Goal: Navigation & Orientation: Find specific page/section

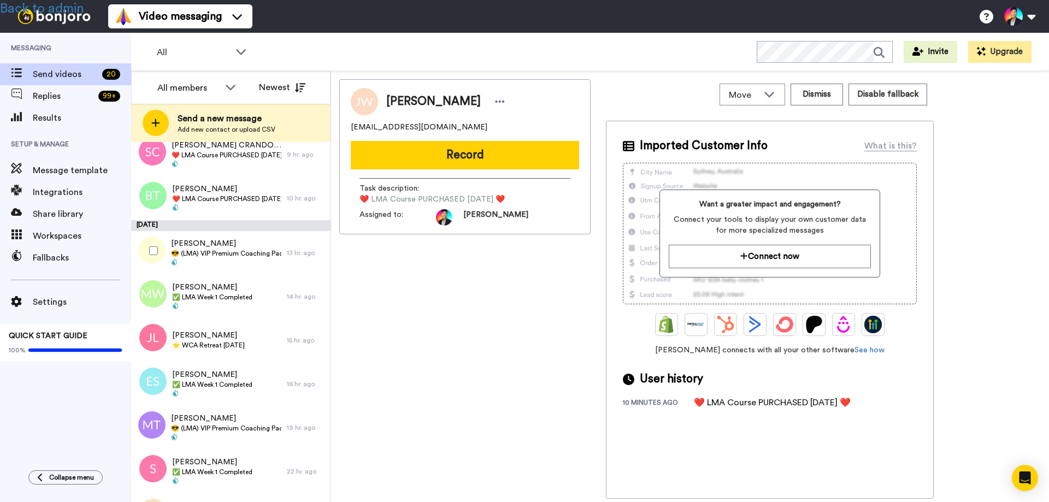
scroll to position [536, 0]
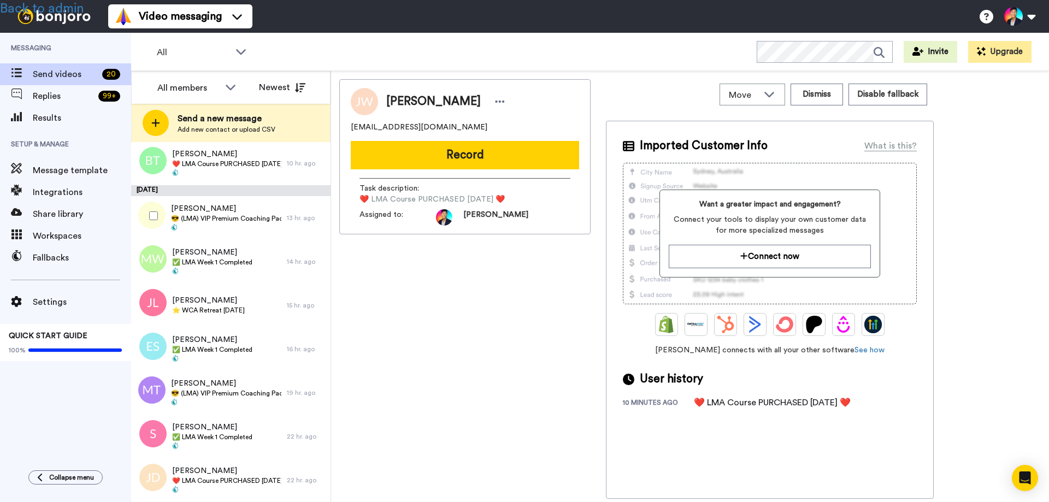
click at [192, 219] on span "😎 (LMA) VIP Premium Coaching Package Purchased 😎" at bounding box center [226, 218] width 110 height 9
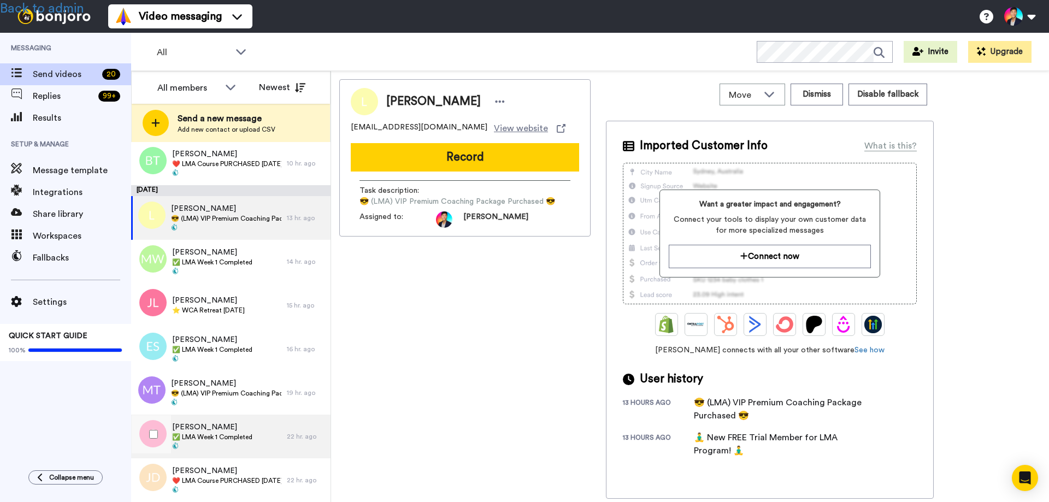
click at [208, 433] on span "✅ LMA Week 1 Completed" at bounding box center [212, 437] width 80 height 9
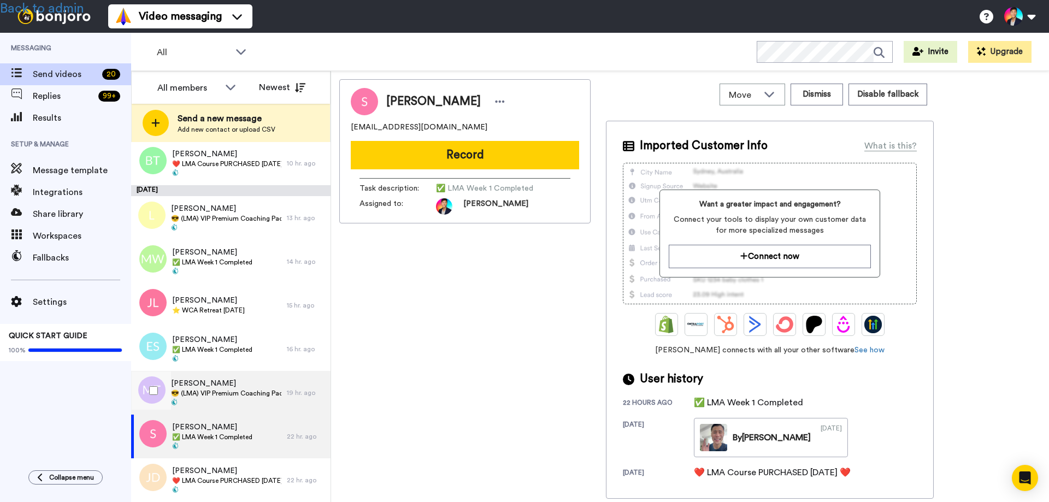
click at [216, 396] on span "😎 (LMA) VIP Premium Coaching Package Purchased 😎" at bounding box center [226, 393] width 110 height 9
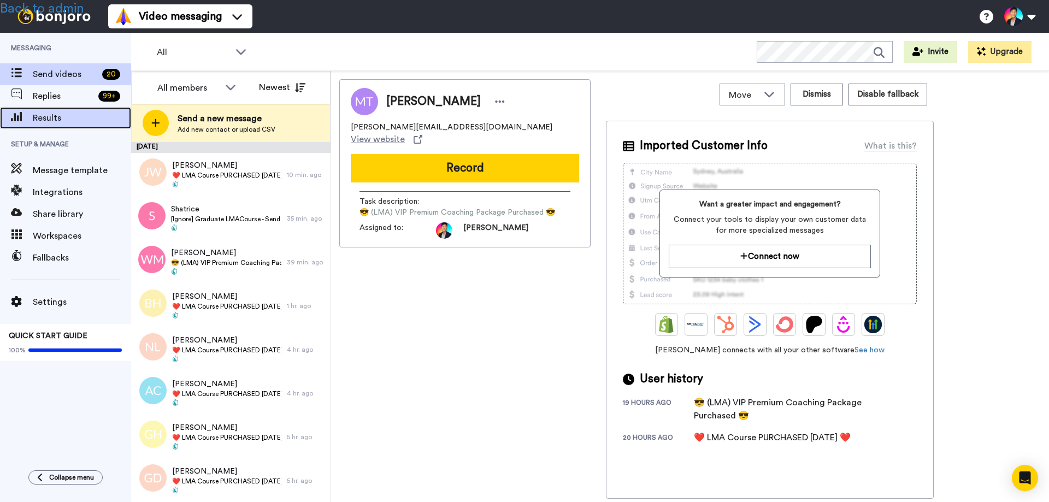
click at [45, 121] on span "Results" at bounding box center [82, 117] width 98 height 13
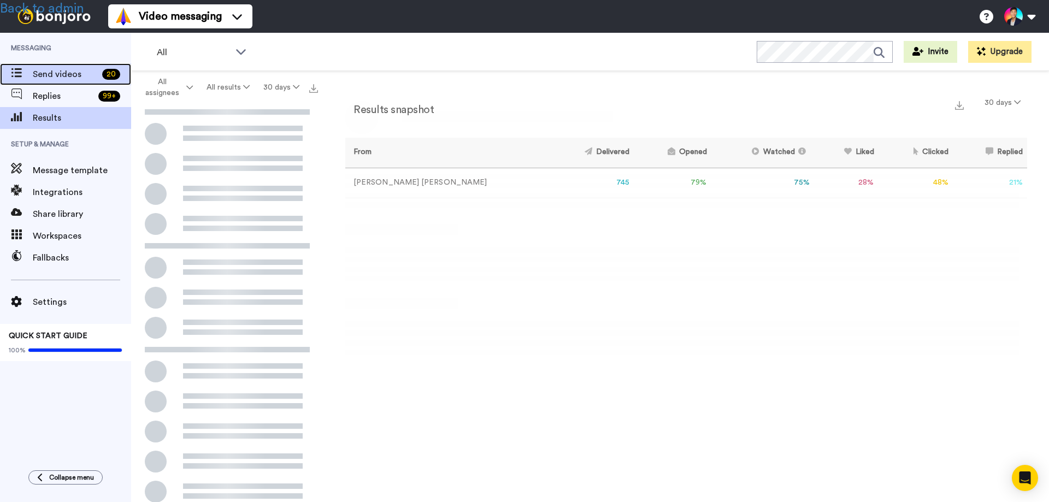
click at [43, 69] on span "Send videos" at bounding box center [65, 74] width 65 height 13
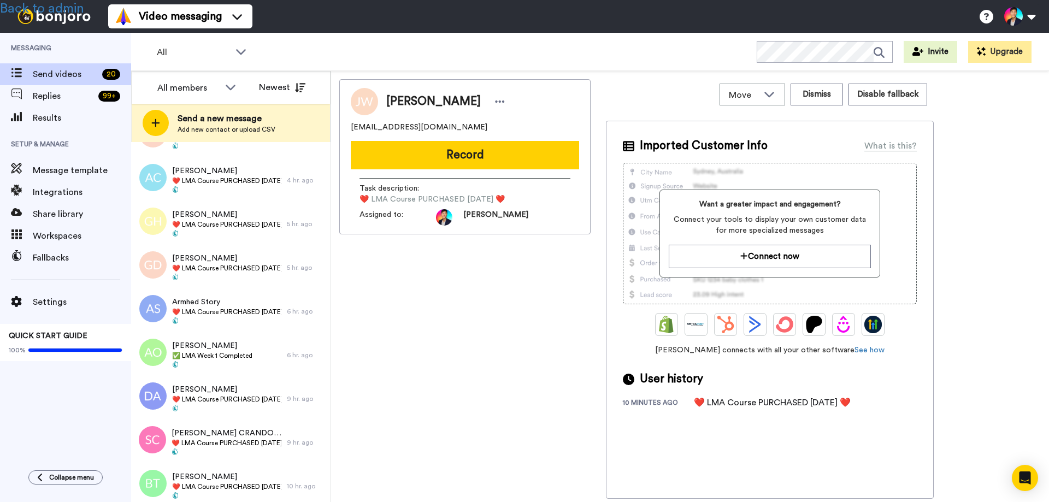
scroll to position [219, 0]
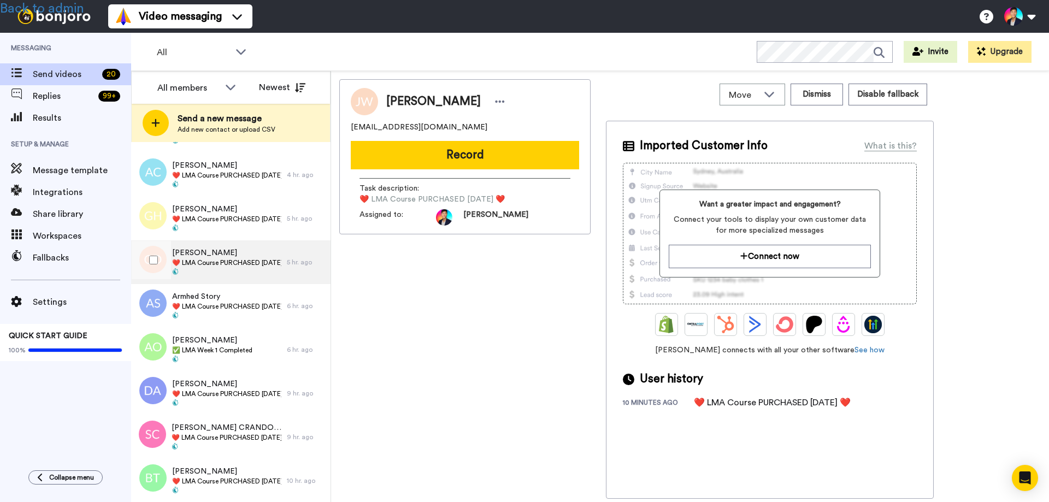
click at [225, 261] on span "❤️️ LMA Course PURCHASED Today ❤️️" at bounding box center [226, 262] width 109 height 9
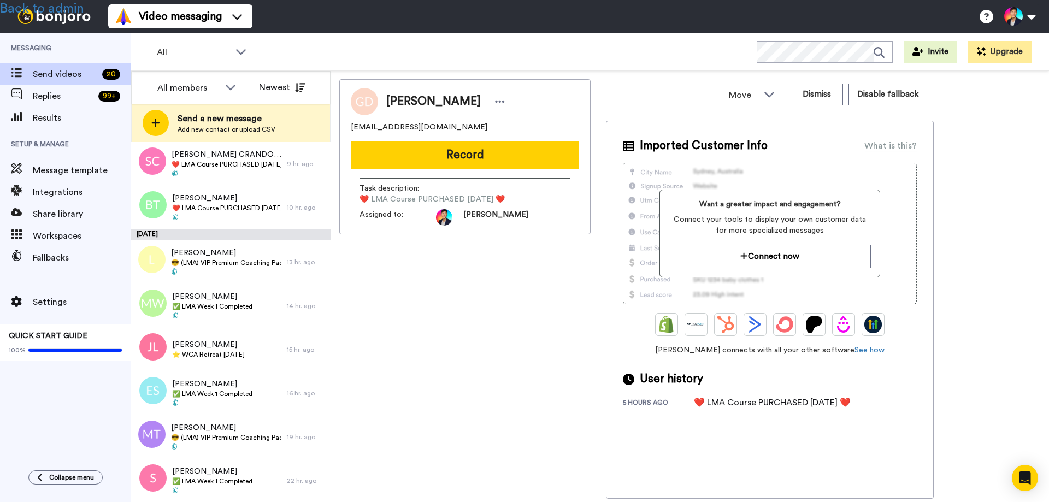
scroll to position [536, 0]
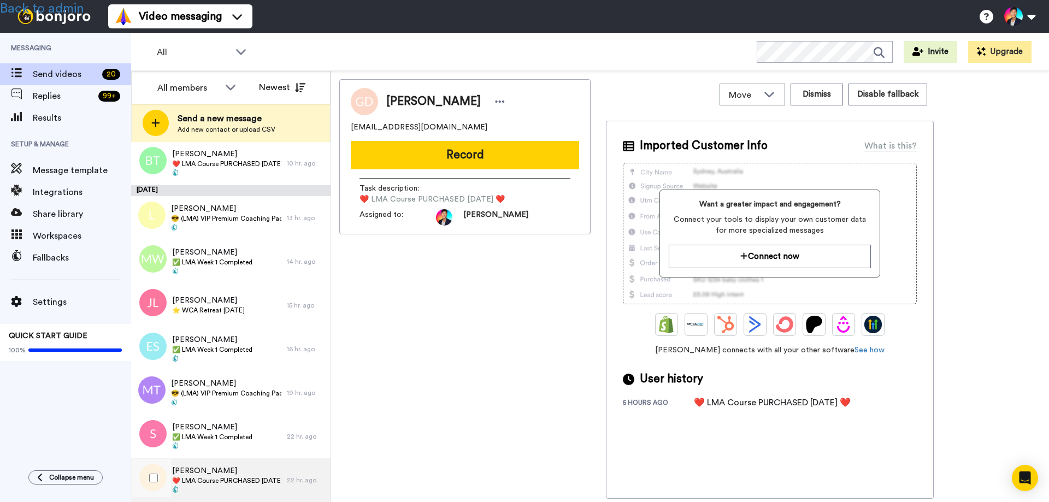
click at [226, 480] on span "❤️️ LMA Course PURCHASED Today ❤️️" at bounding box center [226, 480] width 109 height 9
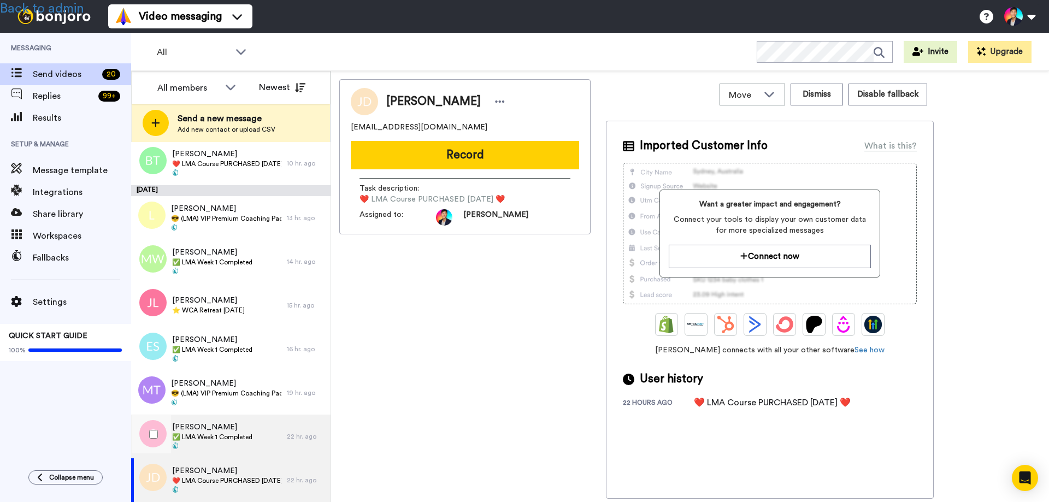
click at [212, 438] on span "✅ LMA Week 1 Completed" at bounding box center [212, 437] width 80 height 9
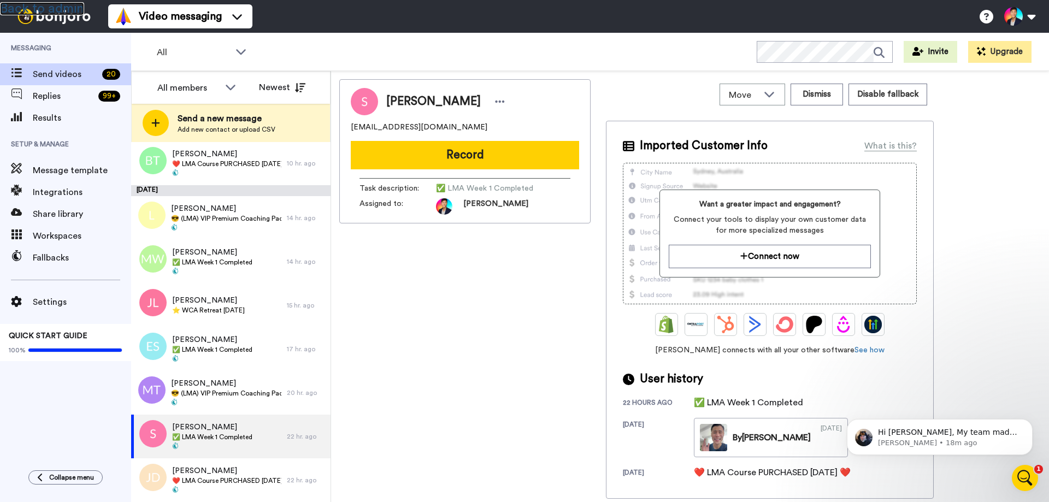
click at [63, 9] on link "Back to admin" at bounding box center [42, 8] width 84 height 13
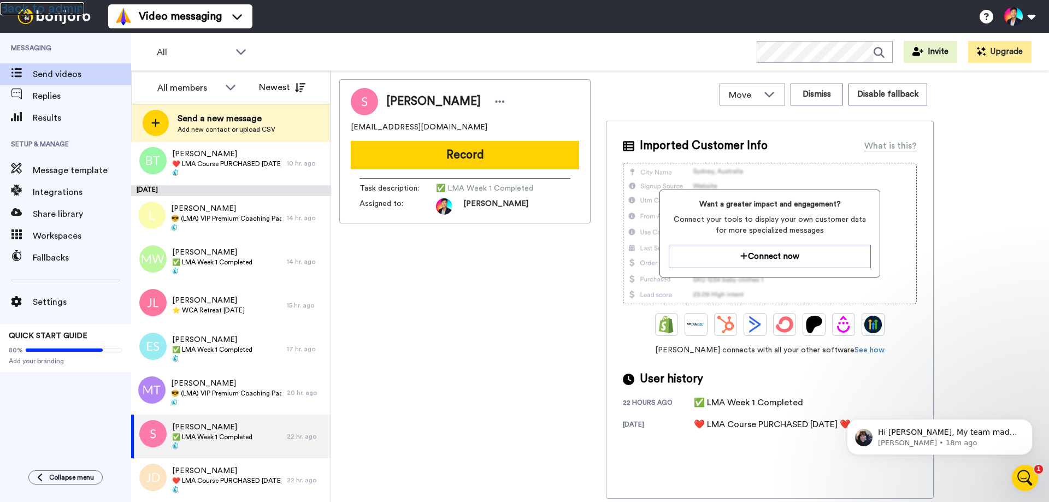
scroll to position [1, 0]
